Goal: Information Seeking & Learning: Learn about a topic

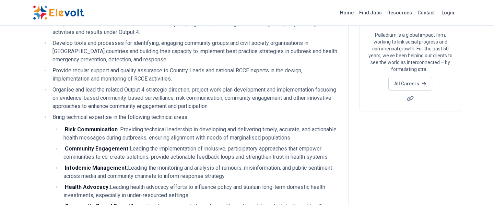
scroll to position [79, 0]
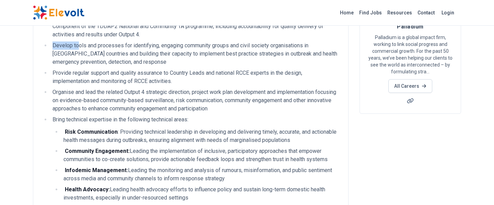
drag, startPoint x: 53, startPoint y: 44, endPoint x: 99, endPoint y: 48, distance: 45.8
click at [82, 46] on li "Develop tools and processes for identifying, engaging community groups and civi…" at bounding box center [195, 54] width 290 height 25
click at [101, 48] on li "Develop tools and processes for identifying, engaging community groups and civi…" at bounding box center [195, 54] width 290 height 25
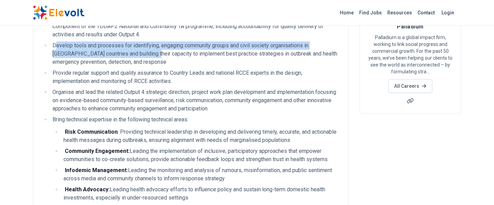
drag, startPoint x: 54, startPoint y: 45, endPoint x: 136, endPoint y: 50, distance: 82.1
click at [136, 50] on li "Develop tools and processes for identifying, engaging community groups and civi…" at bounding box center [195, 54] width 290 height 25
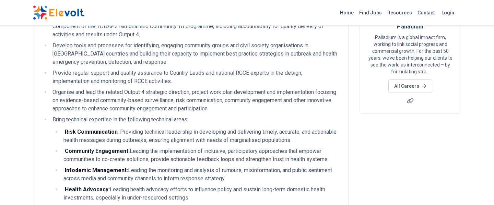
click at [52, 42] on li "Develop tools and processes for identifying, engaging community groups and civi…" at bounding box center [195, 54] width 290 height 25
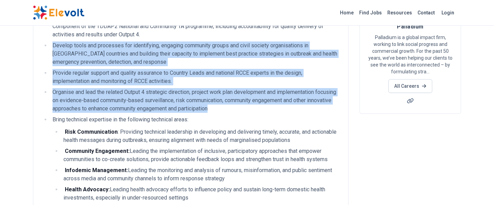
drag, startPoint x: 52, startPoint y: 42, endPoint x: 248, endPoint y: 109, distance: 206.9
click at [248, 109] on ul "Provide leadership and stewardship of design and implementation of Palladium’s …" at bounding box center [191, 151] width 298 height 274
copy ul "Develop tools and processes for identifying, engaging community groups and civi…"
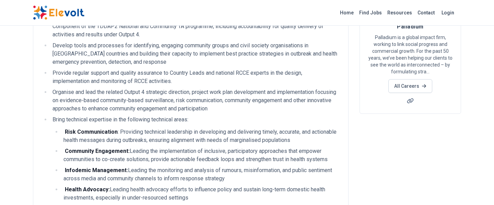
click at [275, 116] on li "Bring technical expertise in the following technical areas: Risk Communication …" at bounding box center [195, 178] width 290 height 125
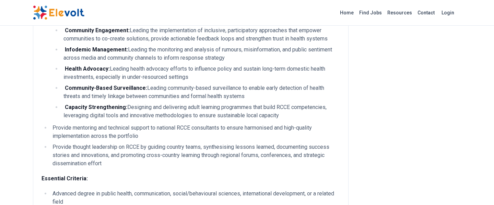
scroll to position [199, 0]
